Goal: Find contact information: Find contact information

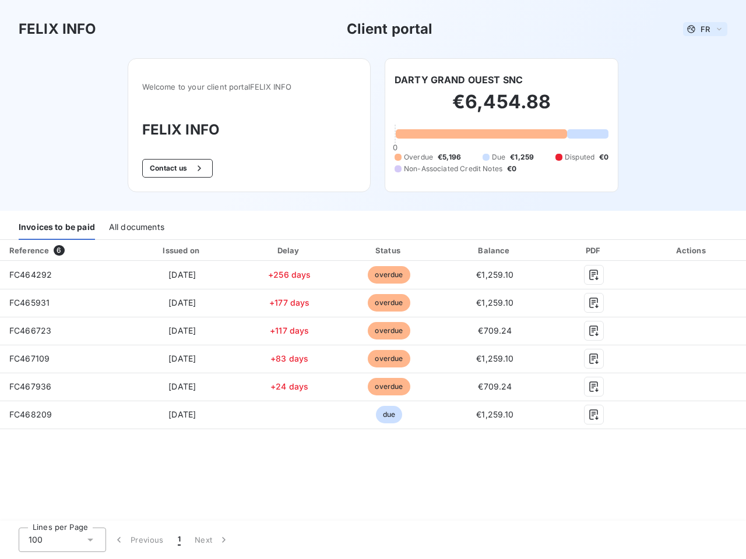
click at [705, 29] on span "FR" at bounding box center [704, 28] width 9 height 9
click at [175, 168] on button "Contact us" at bounding box center [177, 168] width 70 height 19
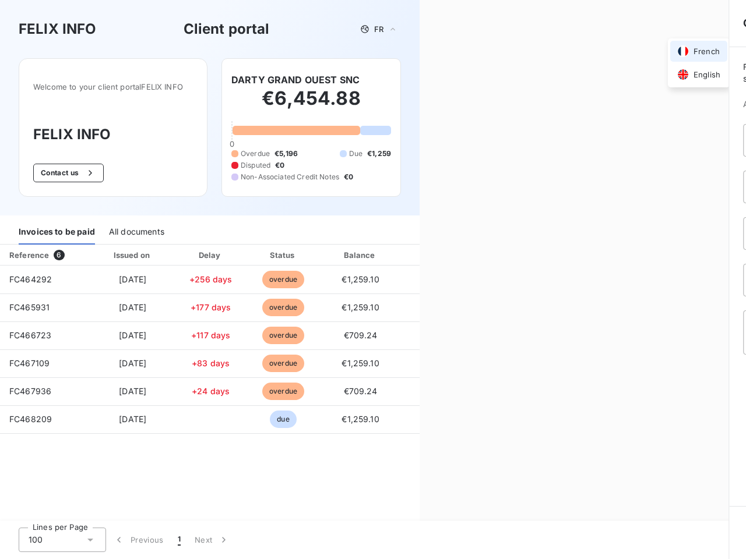
click at [458, 80] on div "Contact us Fill out the form below, and a member of our team will get back to y…" at bounding box center [582, 279] width 326 height 559
click at [57, 228] on div "Invoices to be paid" at bounding box center [57, 232] width 76 height 24
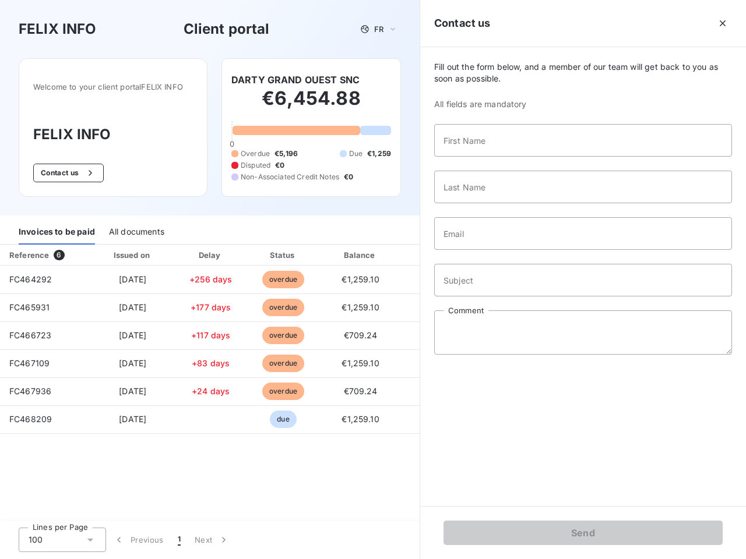
click at [136, 228] on div "All documents" at bounding box center [136, 232] width 55 height 24
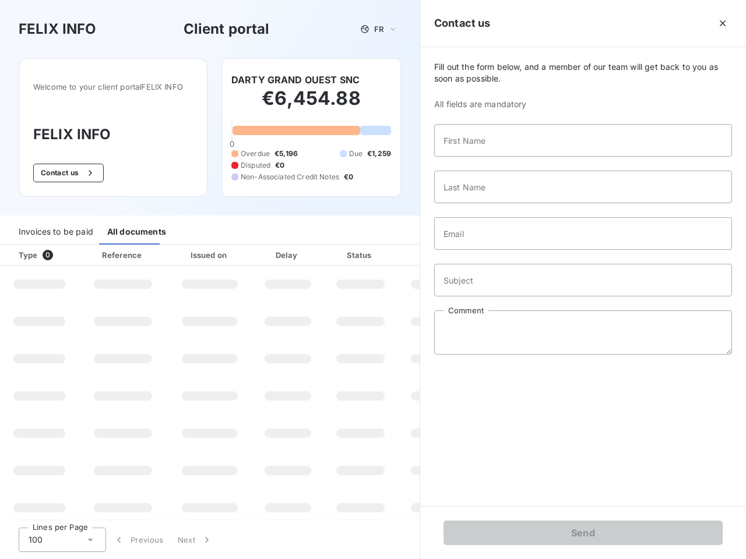
click at [61, 250] on div "Type 0" at bounding box center [44, 255] width 65 height 12
click at [181, 250] on div "Issued on" at bounding box center [210, 255] width 80 height 12
click at [289, 250] on div "Delay" at bounding box center [288, 255] width 66 height 12
click at [389, 250] on div at bounding box center [389, 255] width 12 height 12
click at [495, 250] on div "Fill out the form below, and a member of our team will get back to you as soon …" at bounding box center [583, 276] width 326 height 459
